Goal: Information Seeking & Learning: Find specific fact

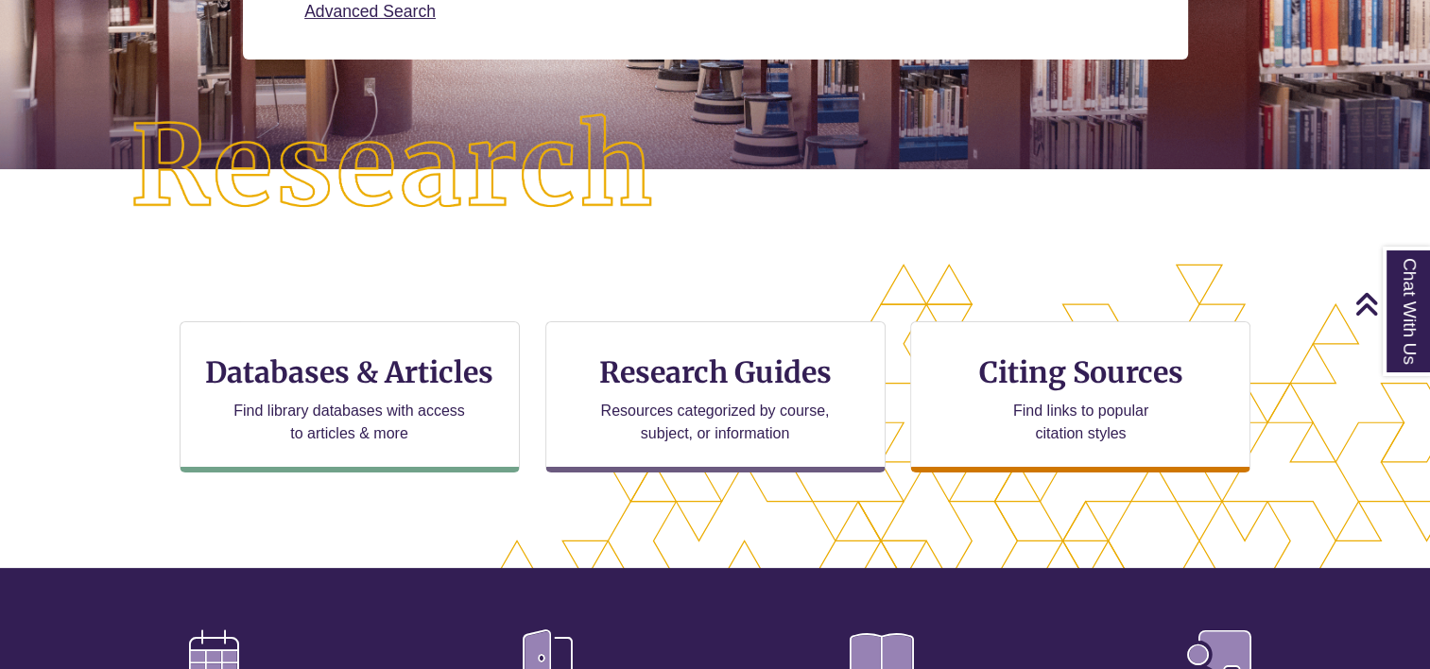
scroll to position [95, 0]
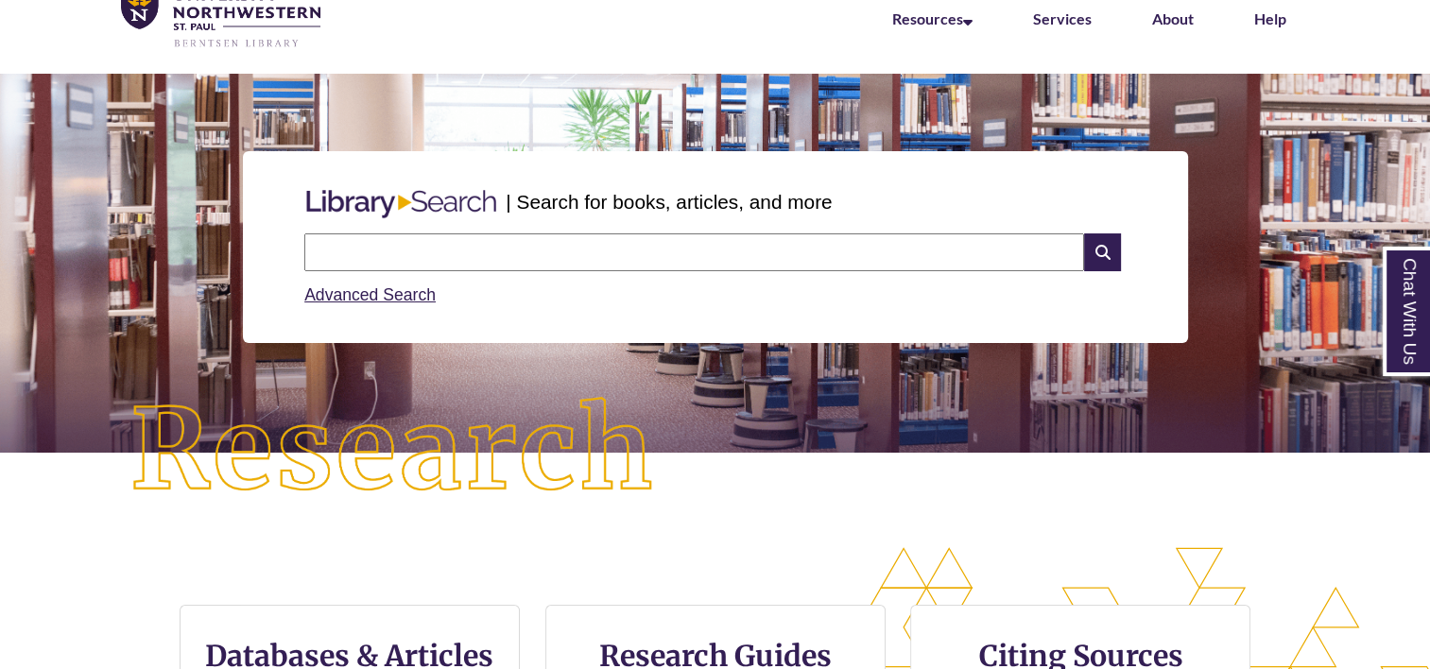
click at [442, 242] on input "text" at bounding box center [694, 252] width 780 height 38
type input "*"
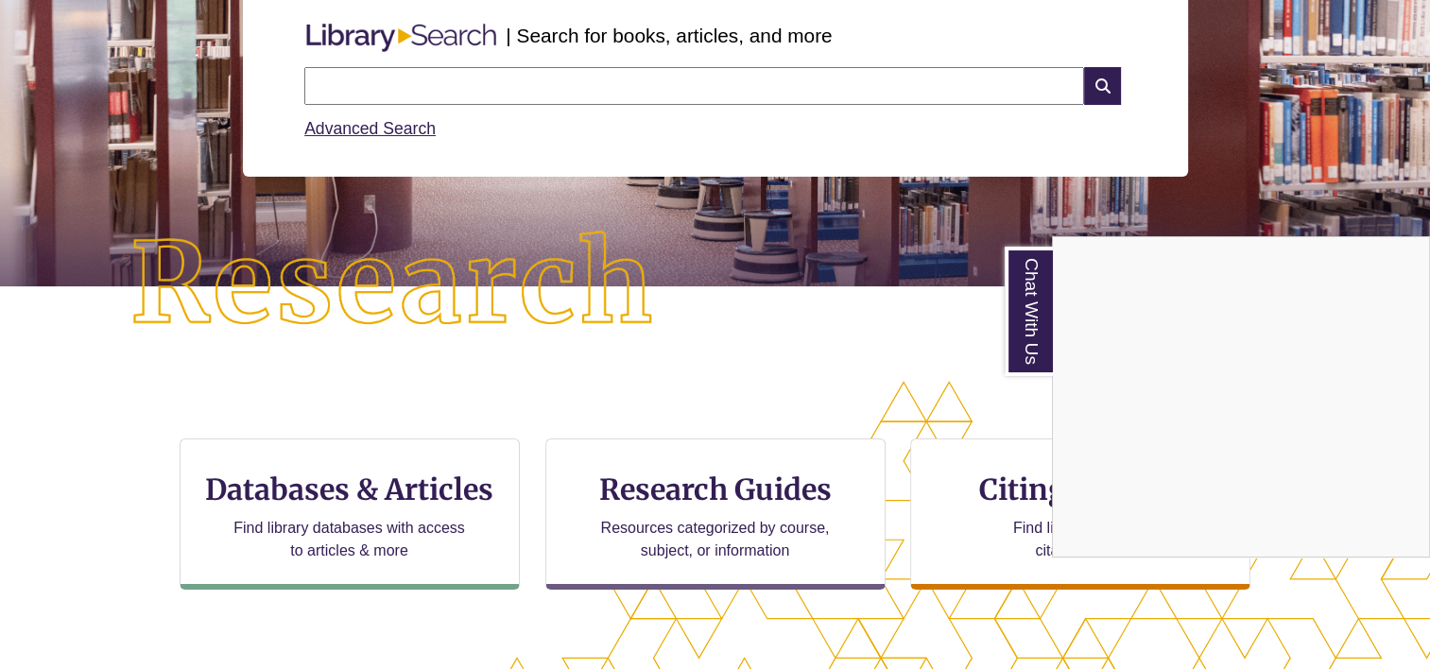
scroll to position [378, 0]
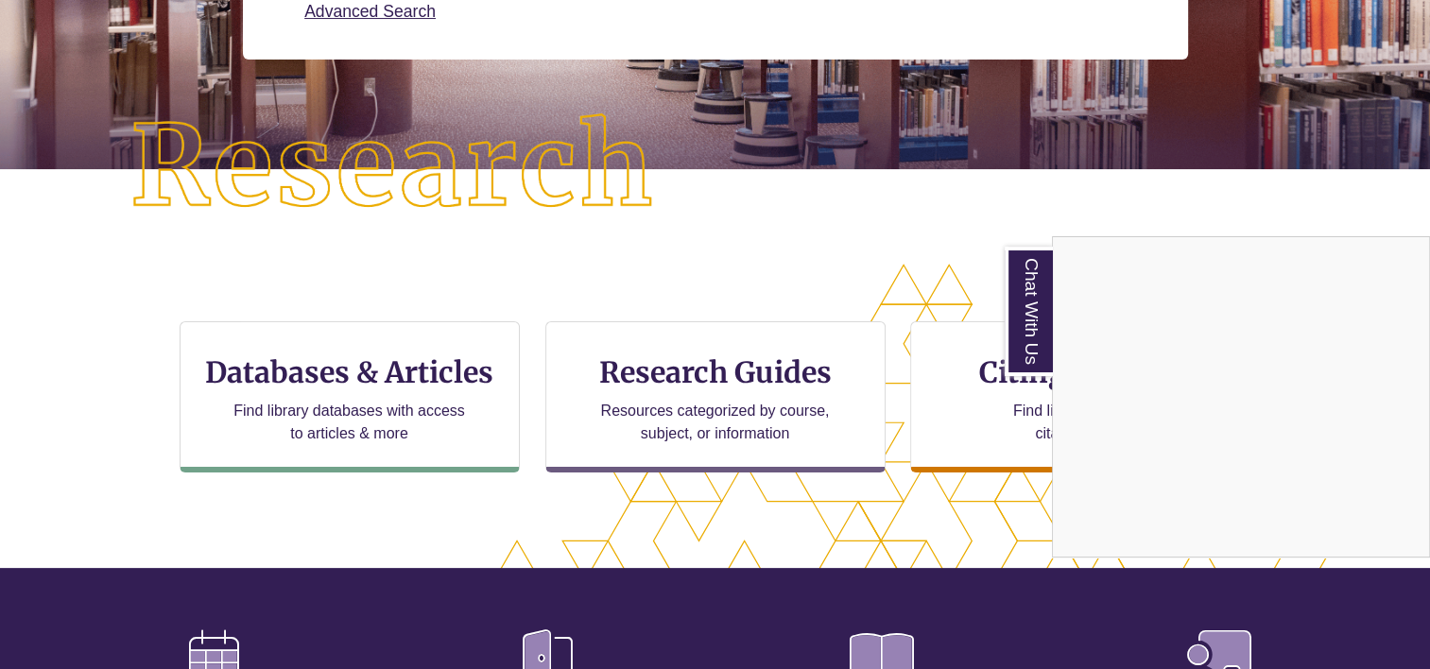
click at [378, 374] on div "Chat With Us" at bounding box center [715, 334] width 1430 height 669
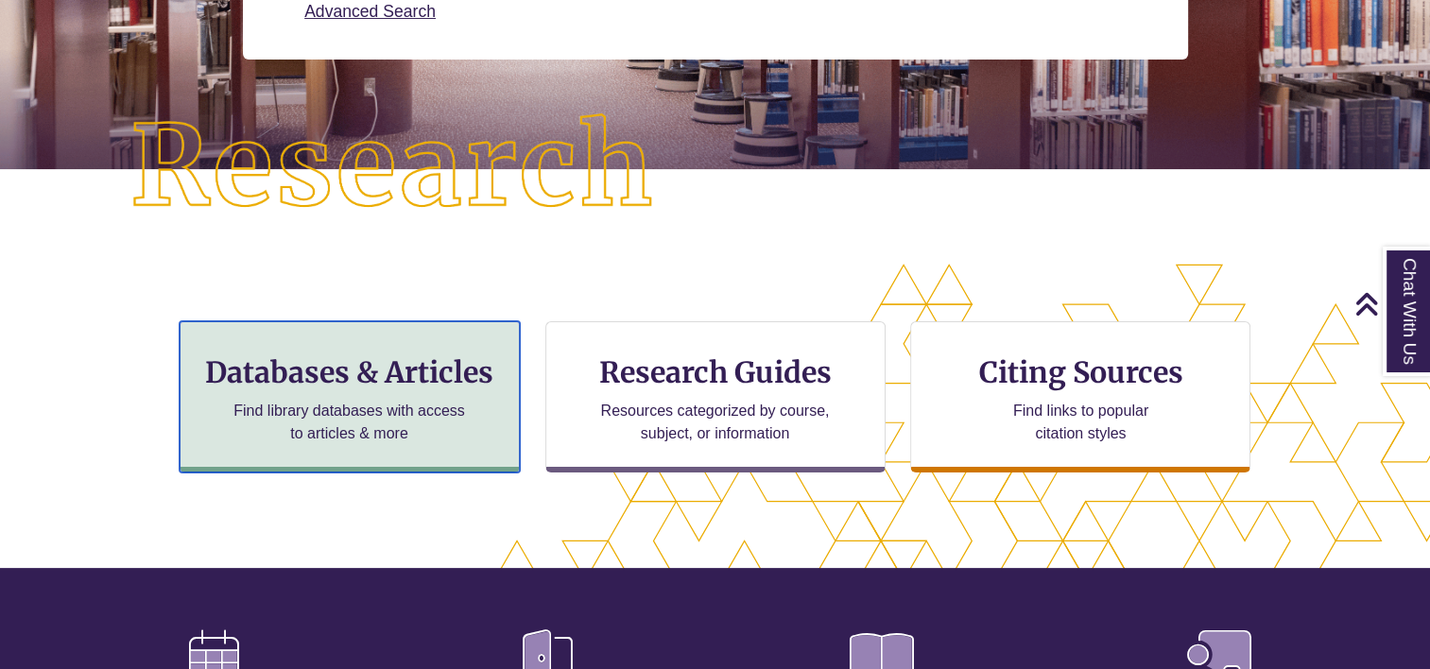
click at [378, 374] on h3 "Databases & Articles" at bounding box center [350, 372] width 308 height 36
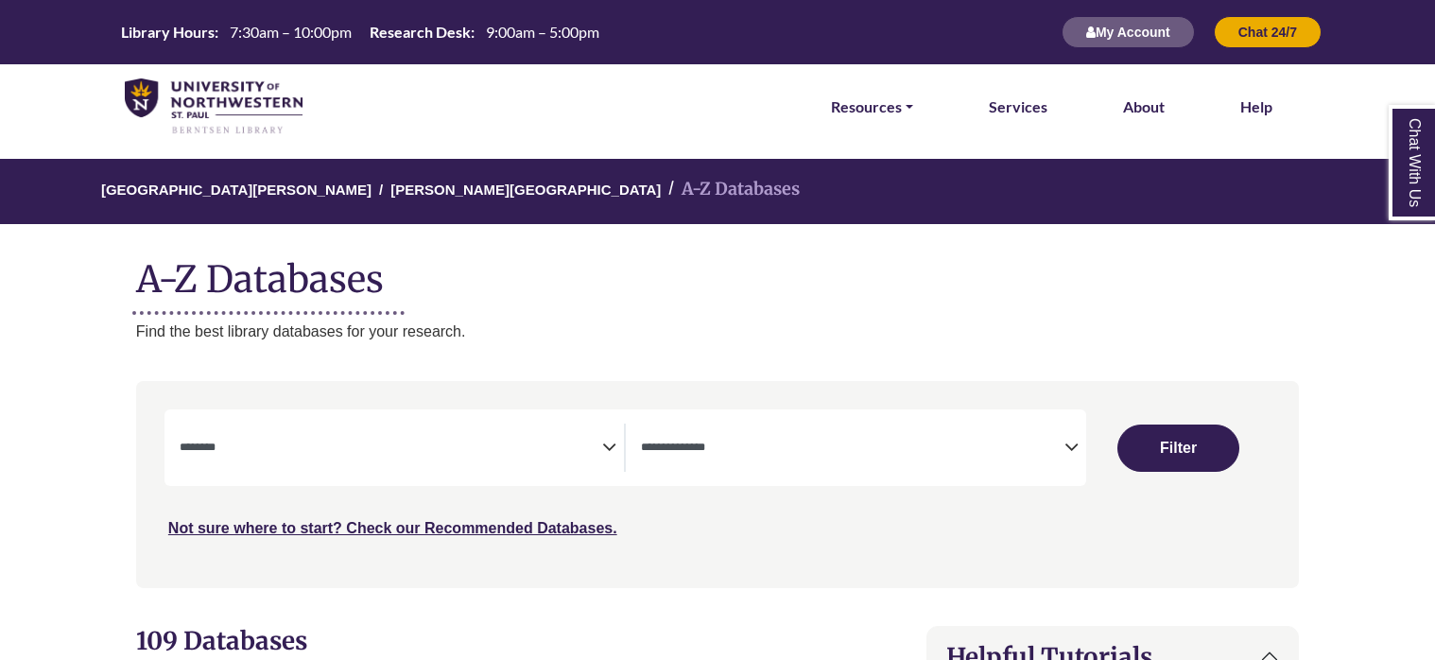
select select "Database Subject Filter"
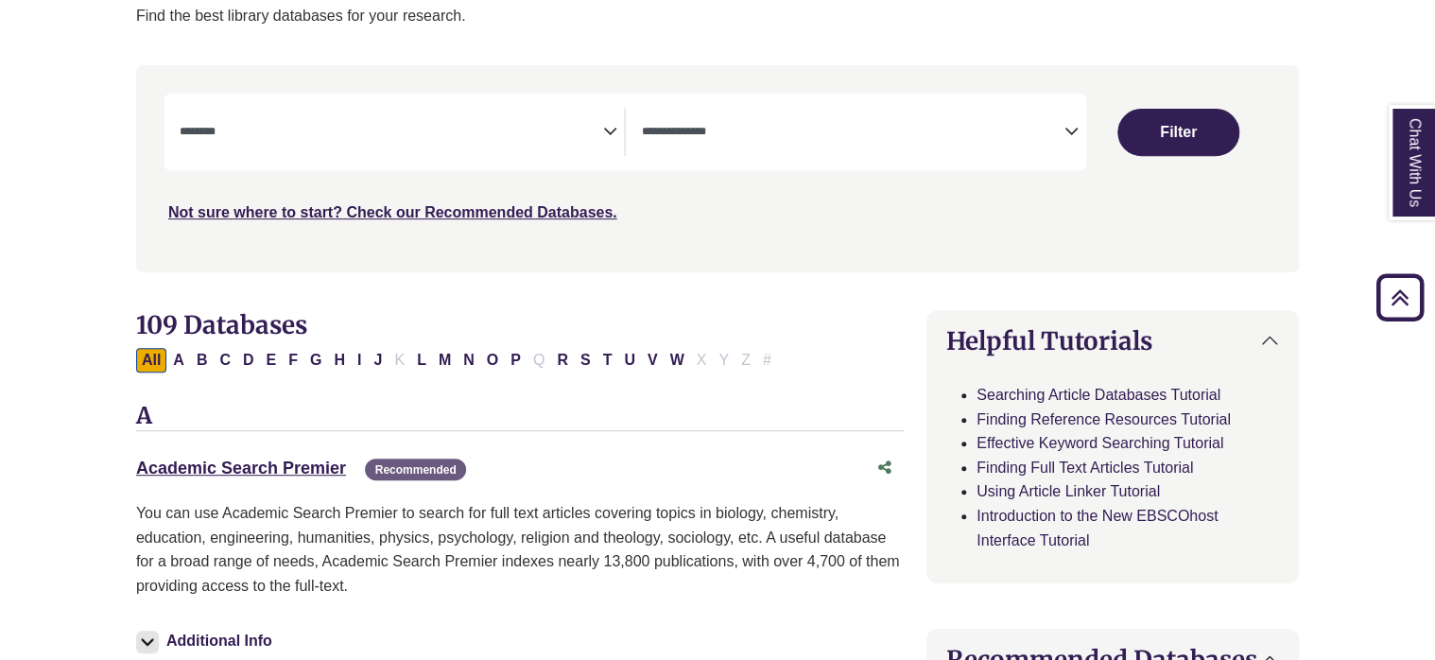
scroll to position [284, 0]
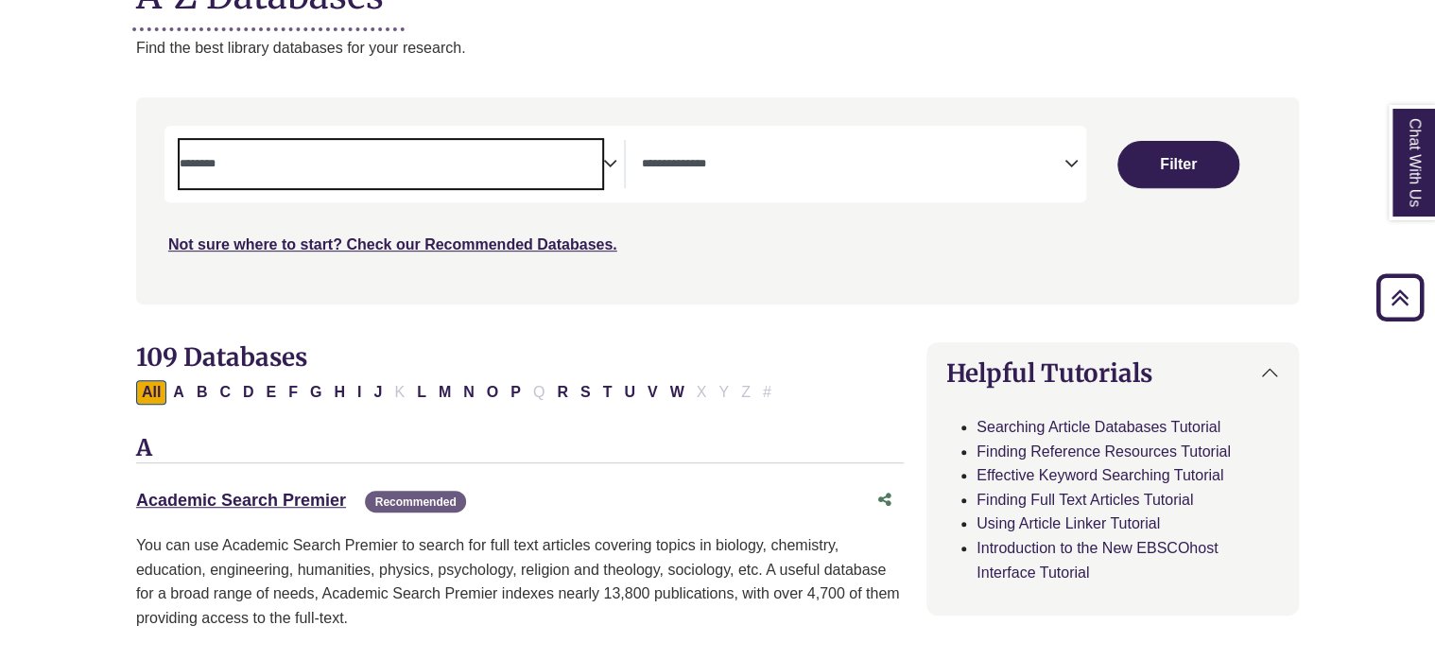
click at [243, 159] on textarea "Search" at bounding box center [391, 165] width 423 height 15
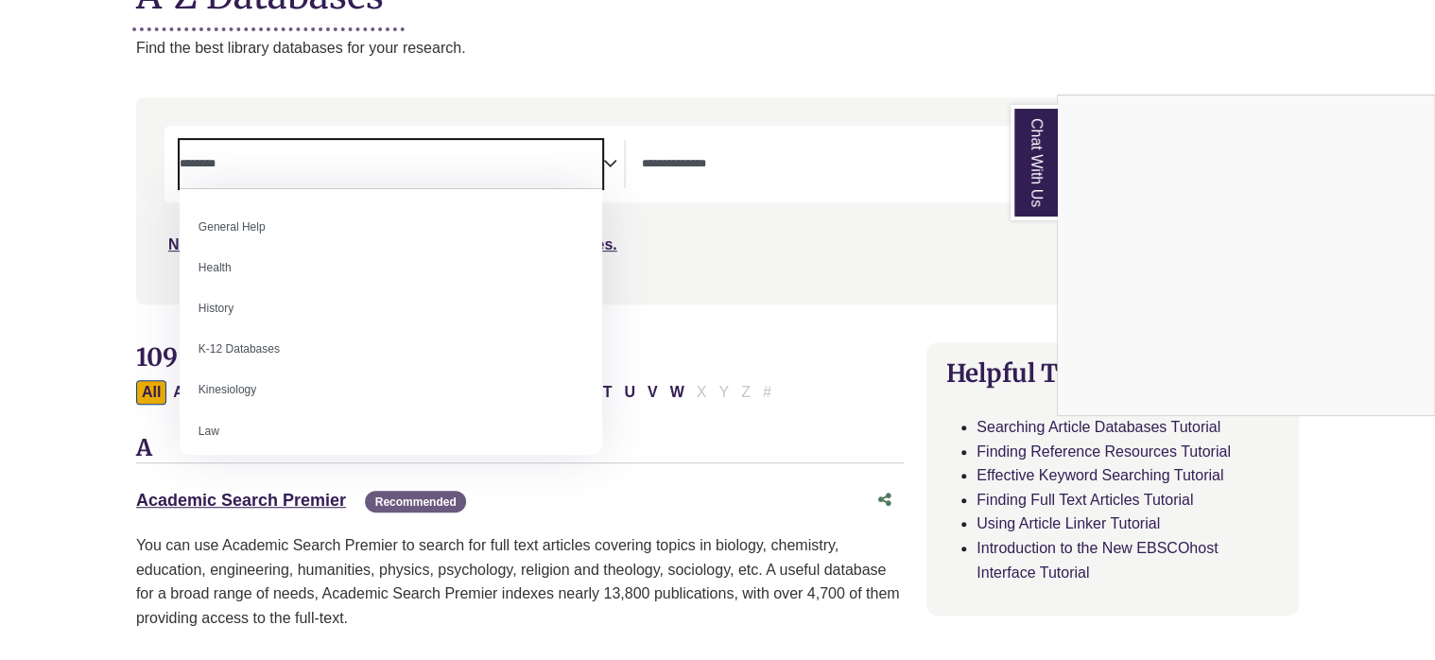
scroll to position [945, 0]
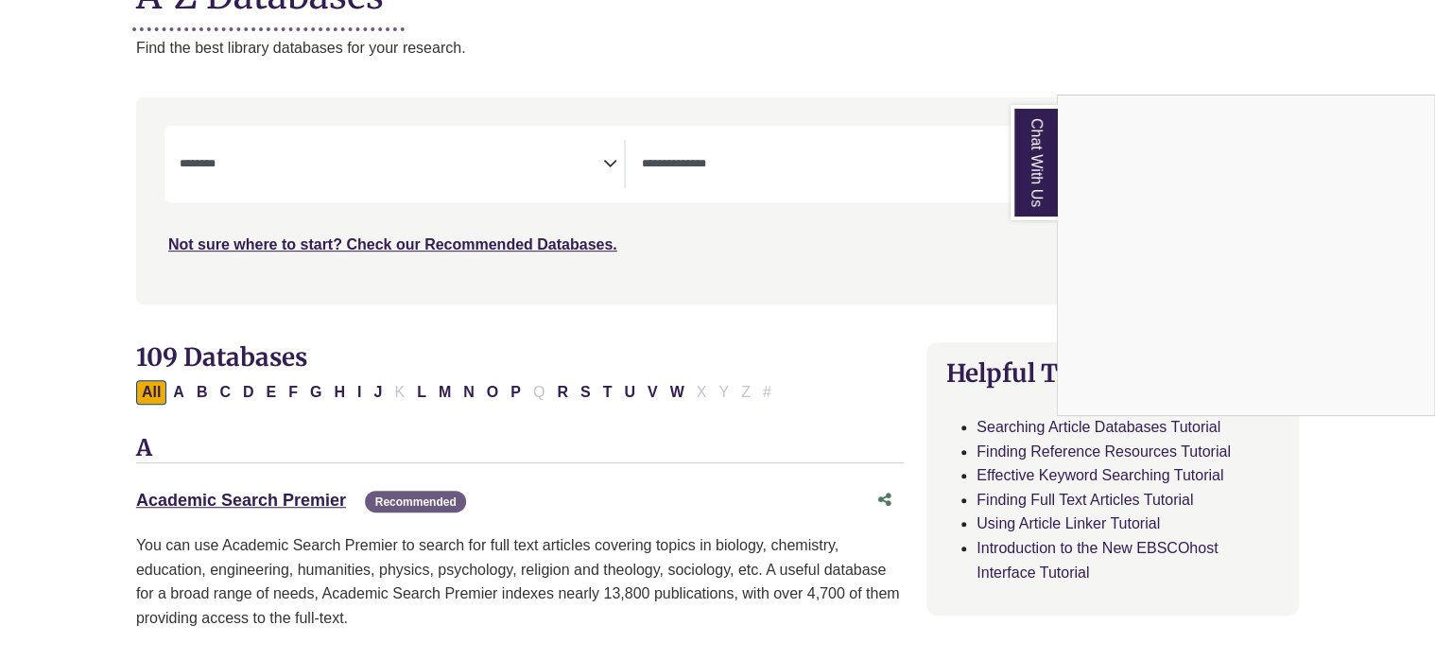
click at [901, 374] on div "Chat With Us" at bounding box center [717, 330] width 1435 height 660
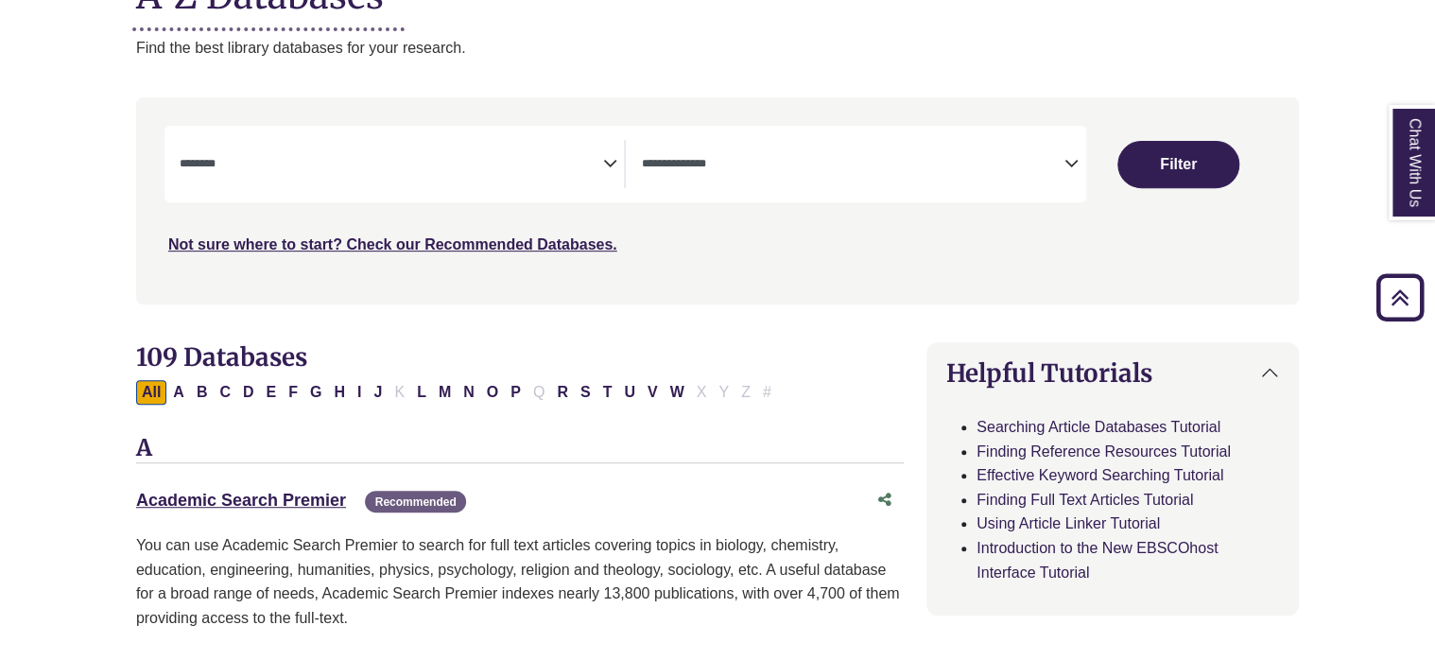
click at [1073, 162] on icon "Search filters" at bounding box center [1071, 161] width 14 height 28
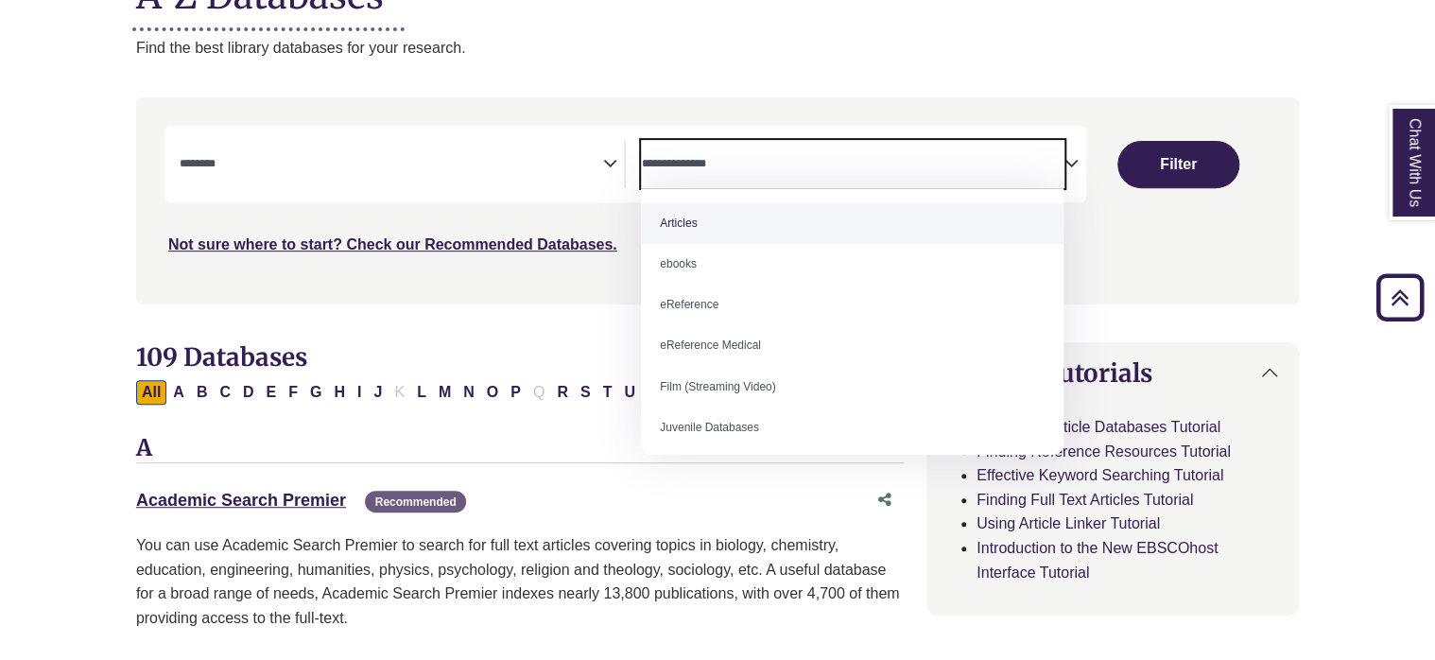
select select "*****"
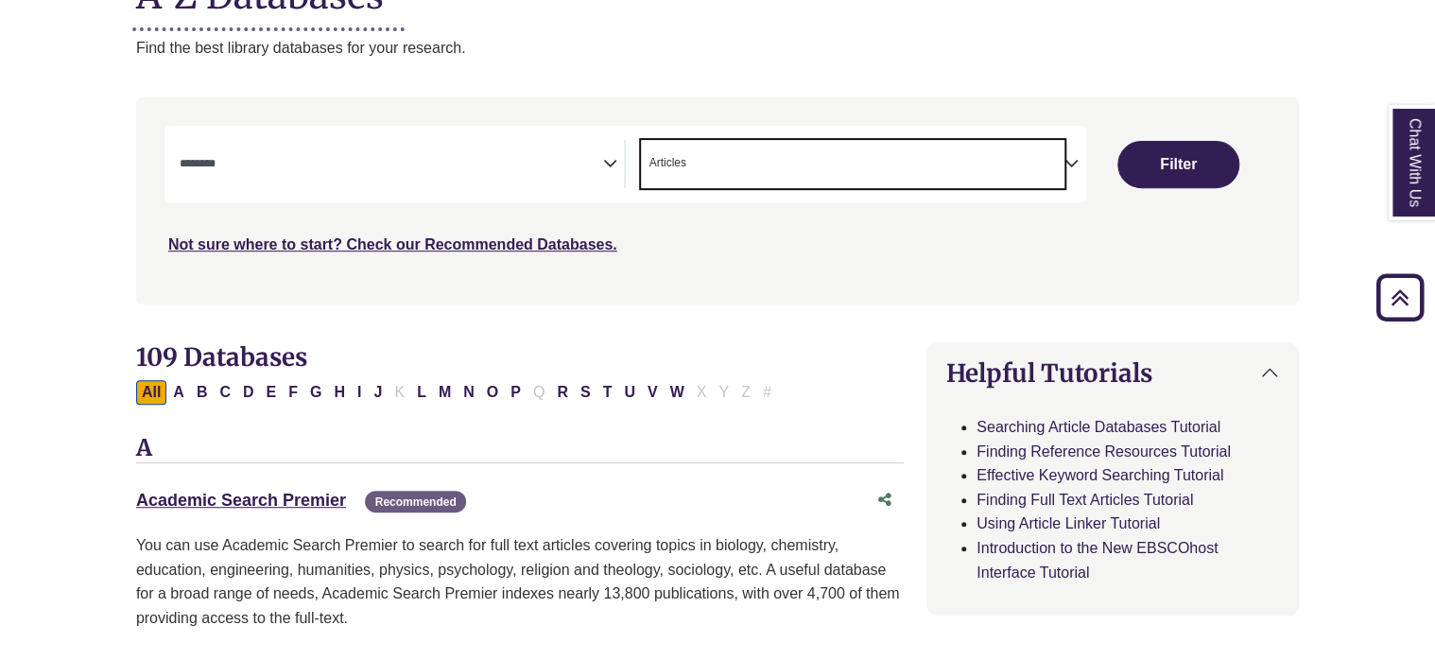
click at [325, 163] on textarea "Search" at bounding box center [391, 165] width 423 height 15
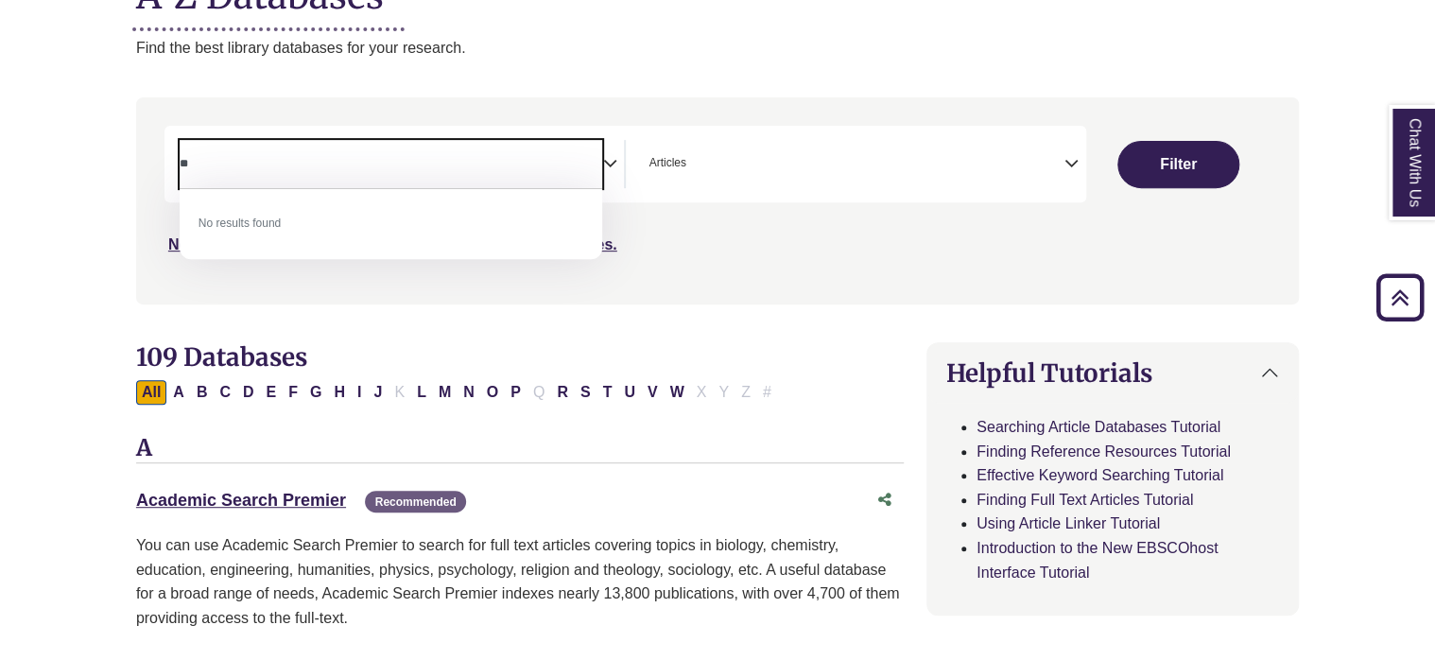
type textarea "*"
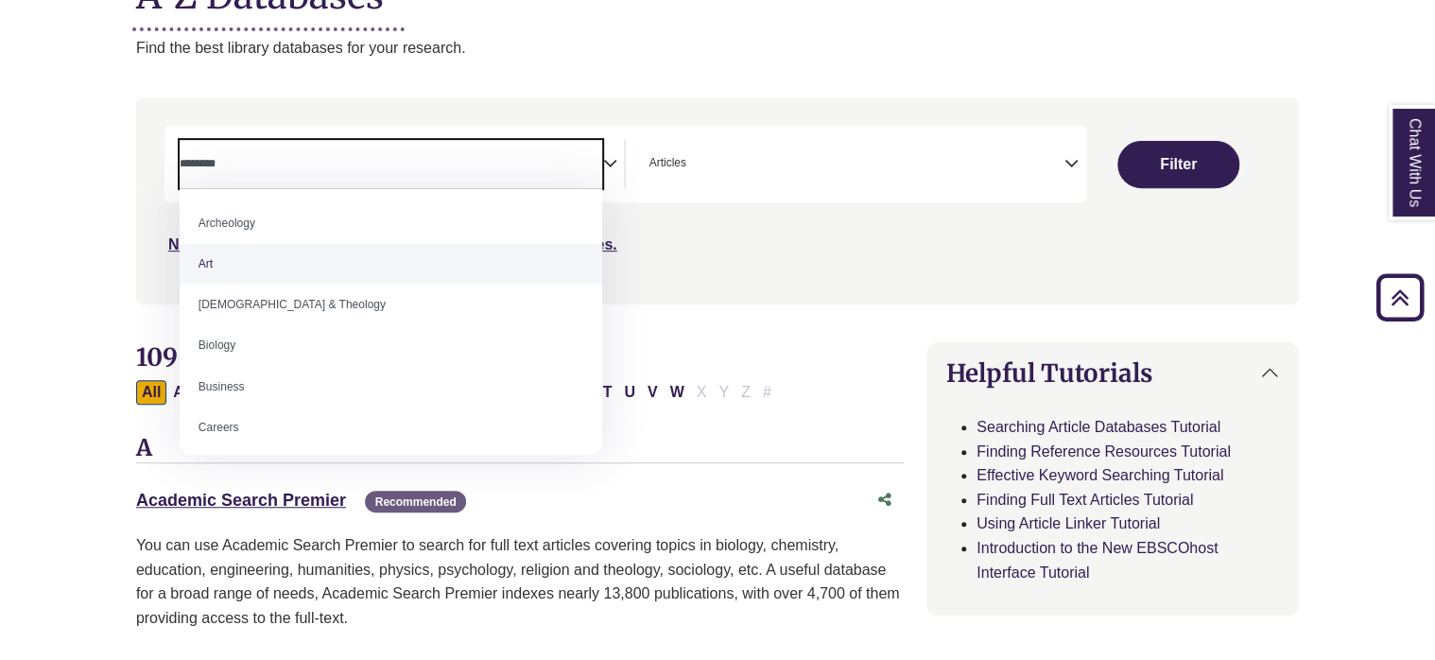
click at [906, 315] on div "**********" at bounding box center [717, 214] width 1185 height 234
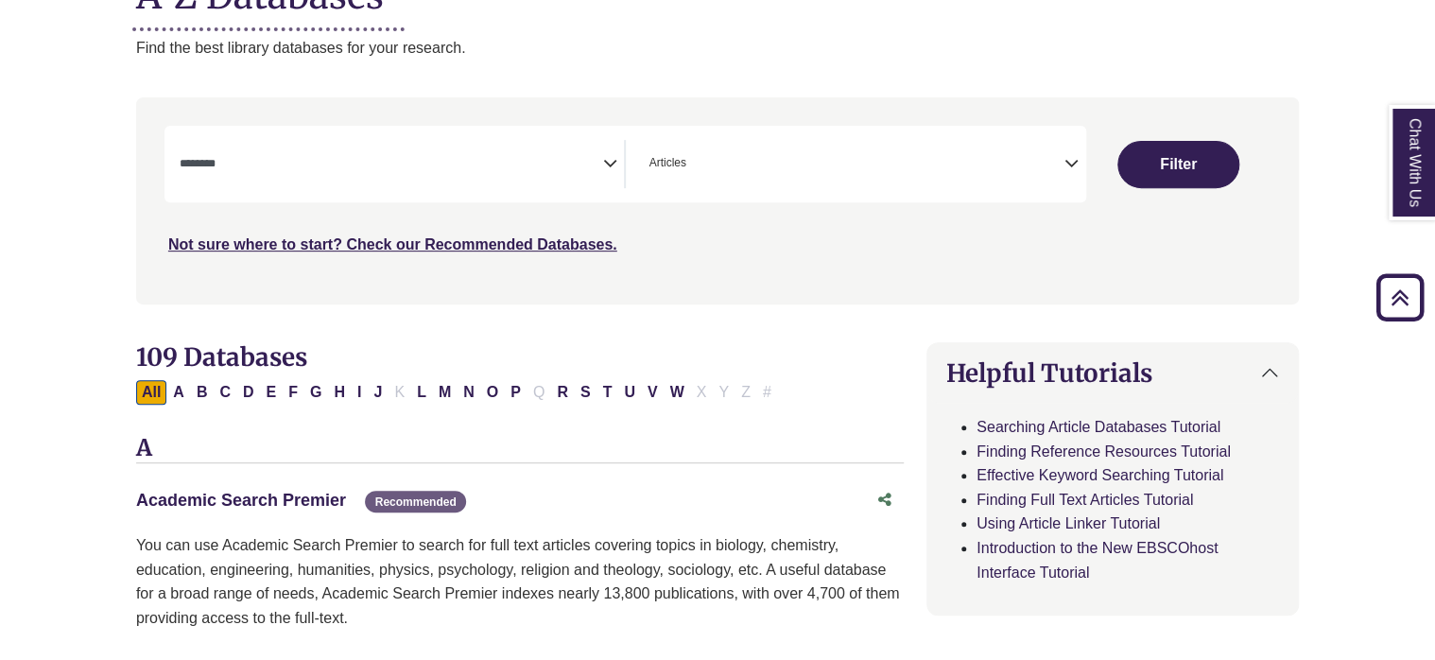
click at [271, 497] on link "Academic Search Premier This link opens in a new window" at bounding box center [241, 500] width 210 height 19
